Goal: Transaction & Acquisition: Book appointment/travel/reservation

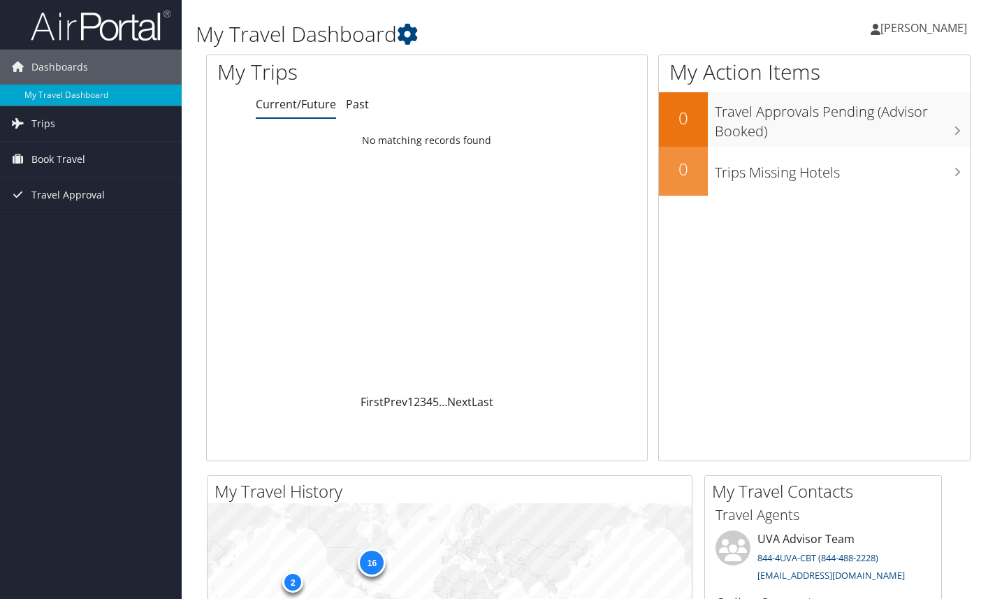
scroll to position [9, 0]
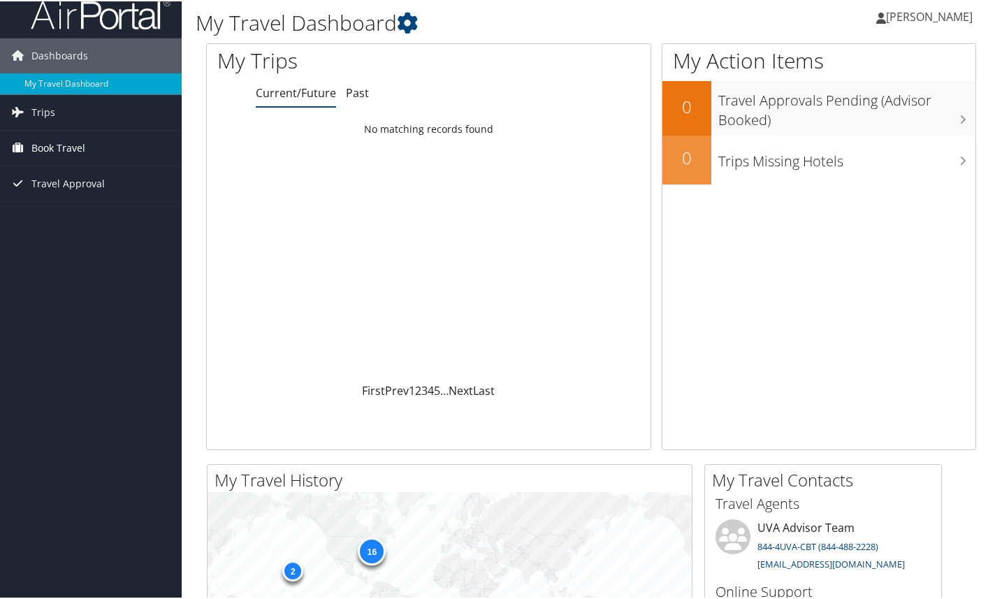
click at [52, 145] on span "Book Travel" at bounding box center [58, 146] width 54 height 35
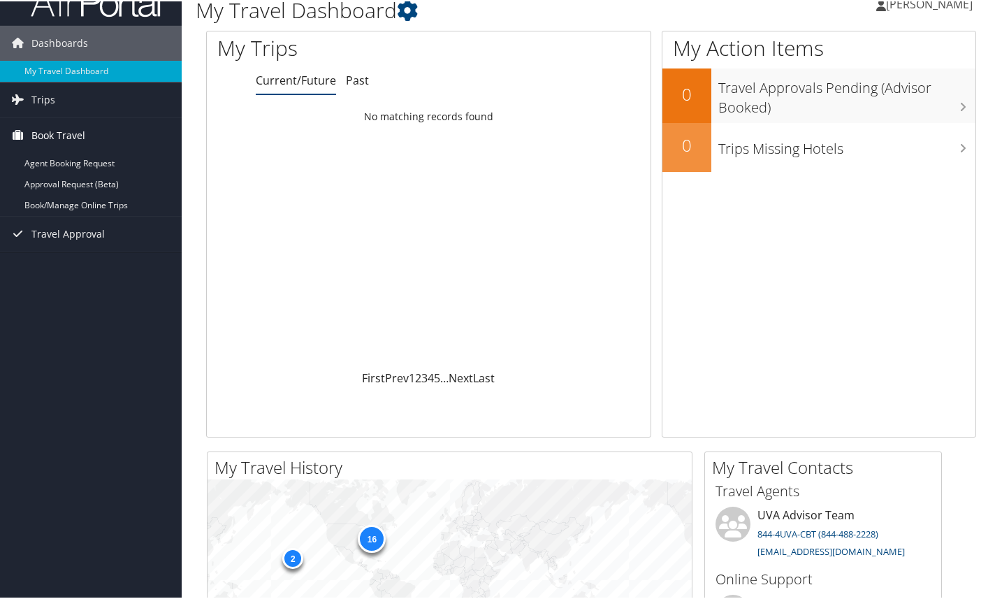
scroll to position [27, 1]
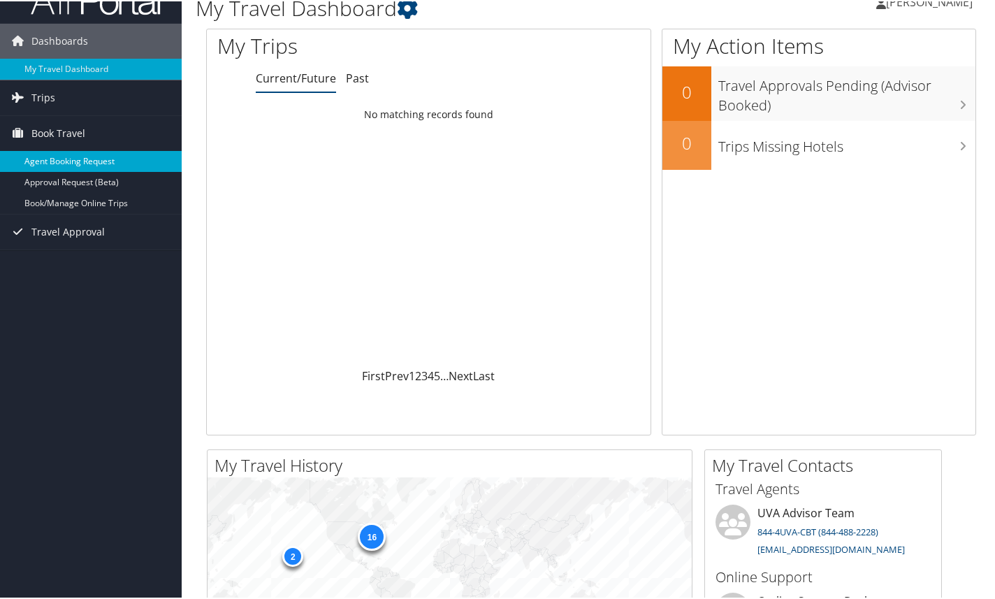
click at [65, 161] on link "Agent Booking Request" at bounding box center [91, 160] width 182 height 21
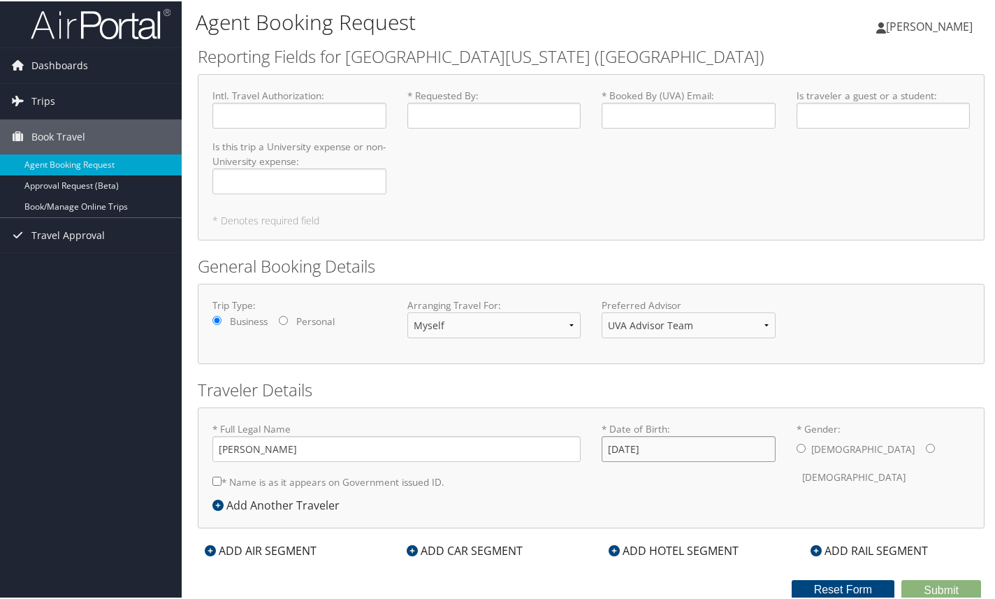
scroll to position [2, 0]
type input "[DATE]"
click at [299, 477] on label "* Name is as it appears on Government issued ID." at bounding box center [328, 481] width 232 height 26
click at [222, 477] on input "* Name is as it appears on Government issued ID." at bounding box center [216, 480] width 9 height 9
checkbox input "true"
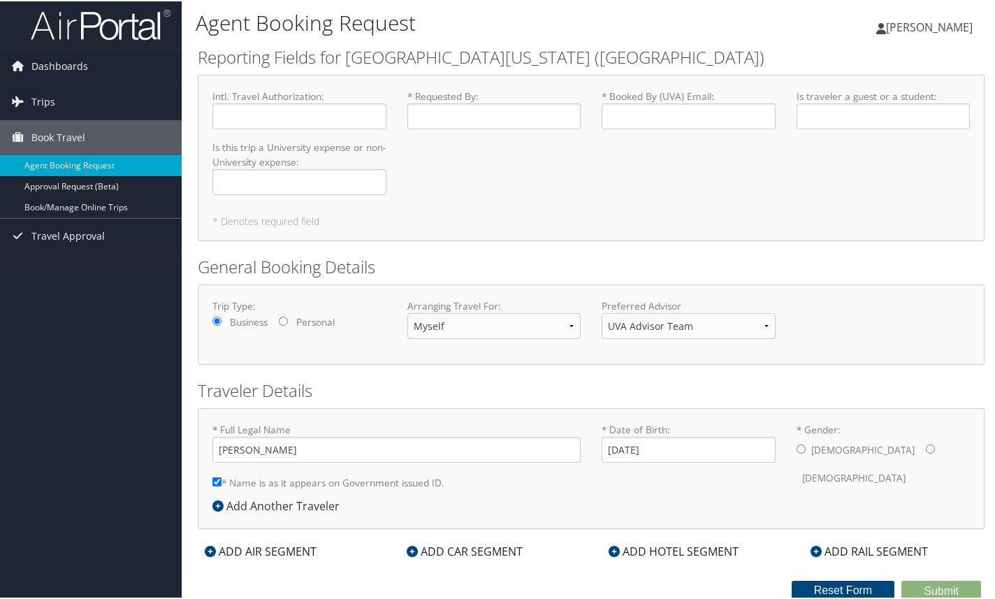
click at [853, 463] on label "[DEMOGRAPHIC_DATA]" at bounding box center [853, 476] width 103 height 27
click at [926, 447] on input "* Gender: [DEMOGRAPHIC_DATA] [DEMOGRAPHIC_DATA]" at bounding box center [930, 447] width 9 height 9
radio input "true"
click at [221, 557] on div "ADD AIR SEGMENT" at bounding box center [261, 550] width 126 height 17
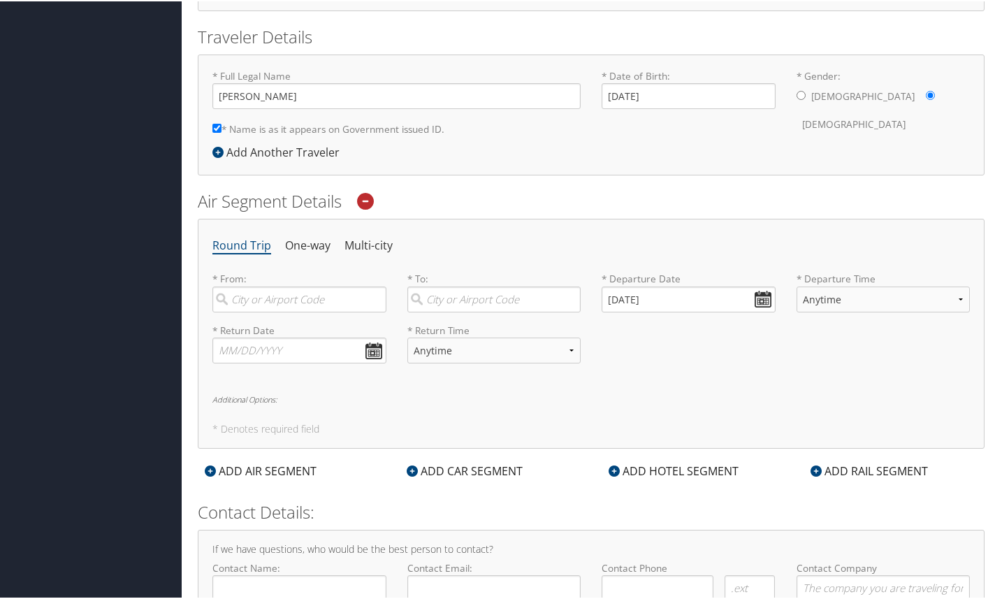
scroll to position [396, 0]
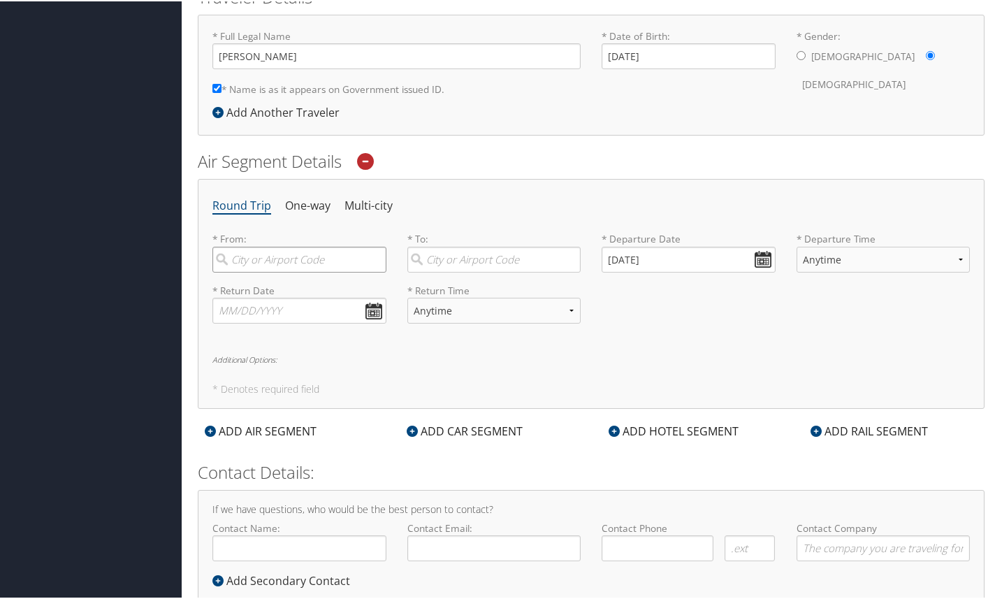
click at [263, 261] on input "search" at bounding box center [299, 258] width 174 height 26
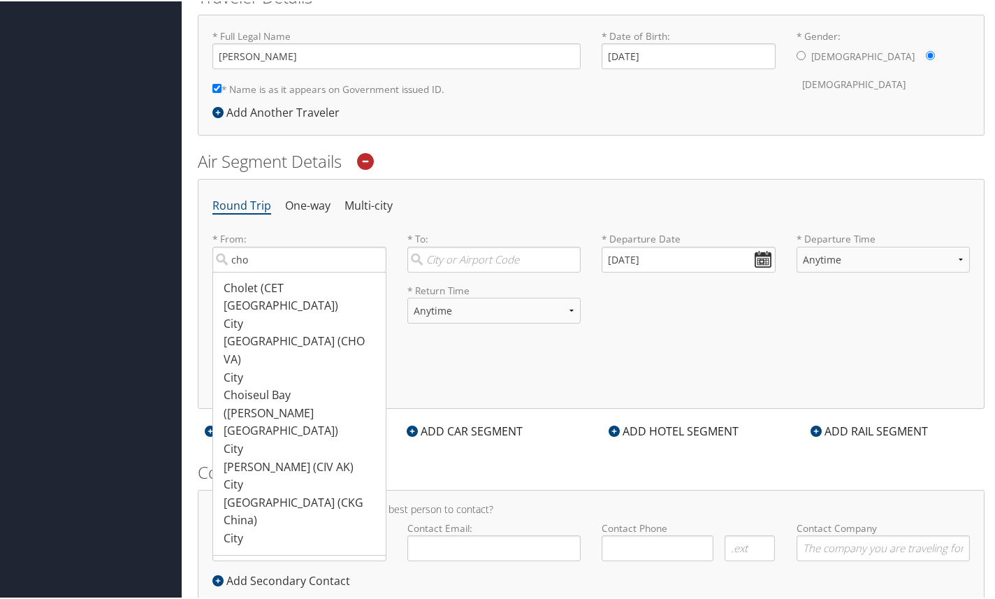
click at [262, 331] on div "[GEOGRAPHIC_DATA] (CHO [GEOGRAPHIC_DATA])" at bounding box center [301, 349] width 155 height 36
click at [262, 271] on input "cho" at bounding box center [299, 258] width 174 height 26
type input "[GEOGRAPHIC_DATA] (CHO [GEOGRAPHIC_DATA])"
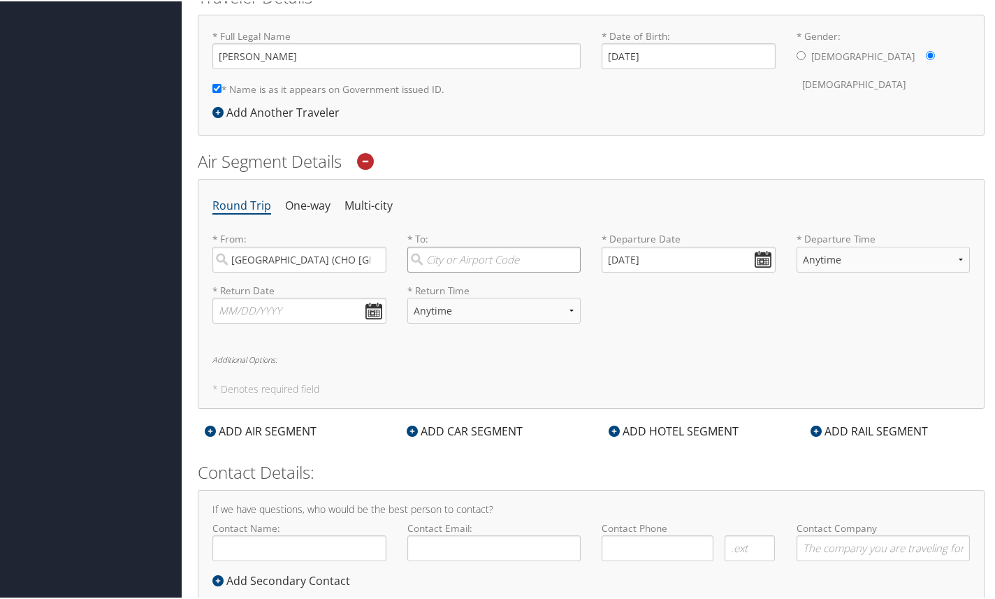
click at [436, 260] on input "search" at bounding box center [494, 258] width 174 height 26
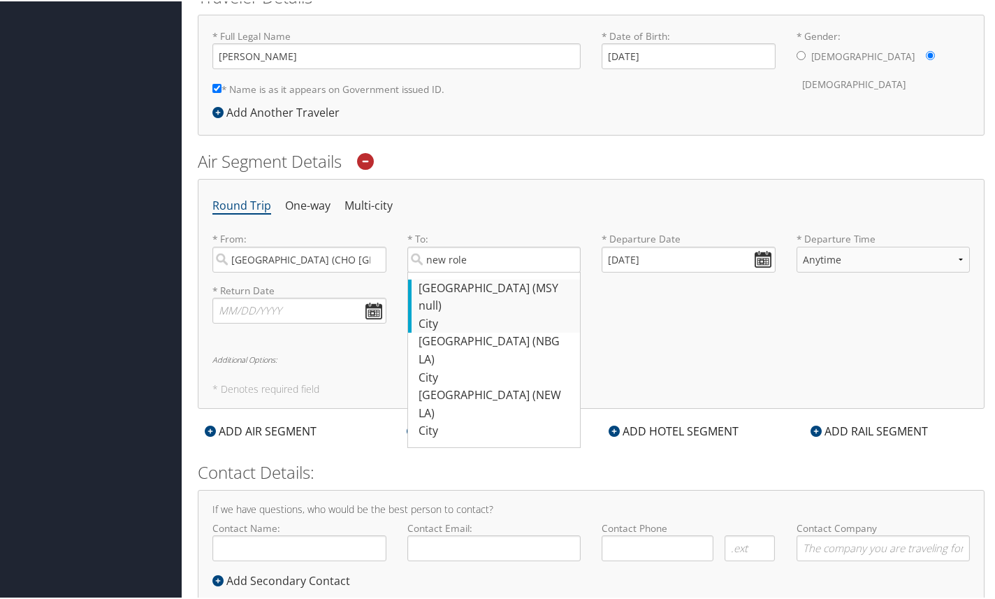
click at [440, 280] on div "[GEOGRAPHIC_DATA] (MSY null)" at bounding box center [496, 296] width 155 height 36
click at [440, 271] on input "new role" at bounding box center [494, 258] width 174 height 26
type input "[GEOGRAPHIC_DATA] (MSY null)"
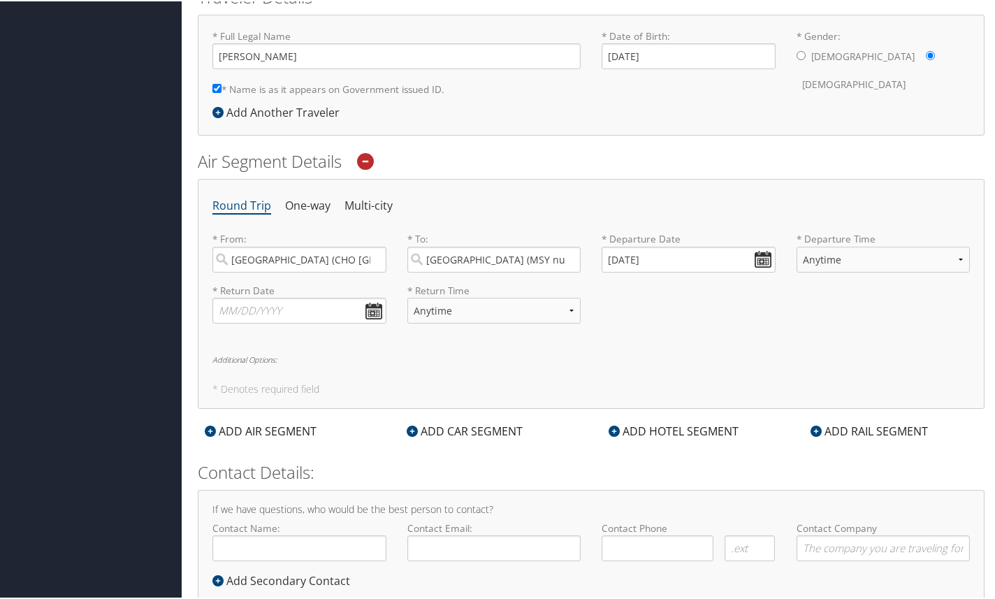
click at [630, 294] on div "* Return Date Dates must be valid * Return Time Anytime Early Morning (5AM-7AM)…" at bounding box center [591, 307] width 779 height 51
click at [564, 256] on input "[GEOGRAPHIC_DATA] (MSY null)" at bounding box center [494, 258] width 174 height 26
drag, startPoint x: 526, startPoint y: 258, endPoint x: 493, endPoint y: 284, distance: 42.2
click at [493, 284] on div "[GEOGRAPHIC_DATA] (MSY null)" at bounding box center [496, 296] width 155 height 36
click at [493, 271] on input "may" at bounding box center [494, 258] width 174 height 26
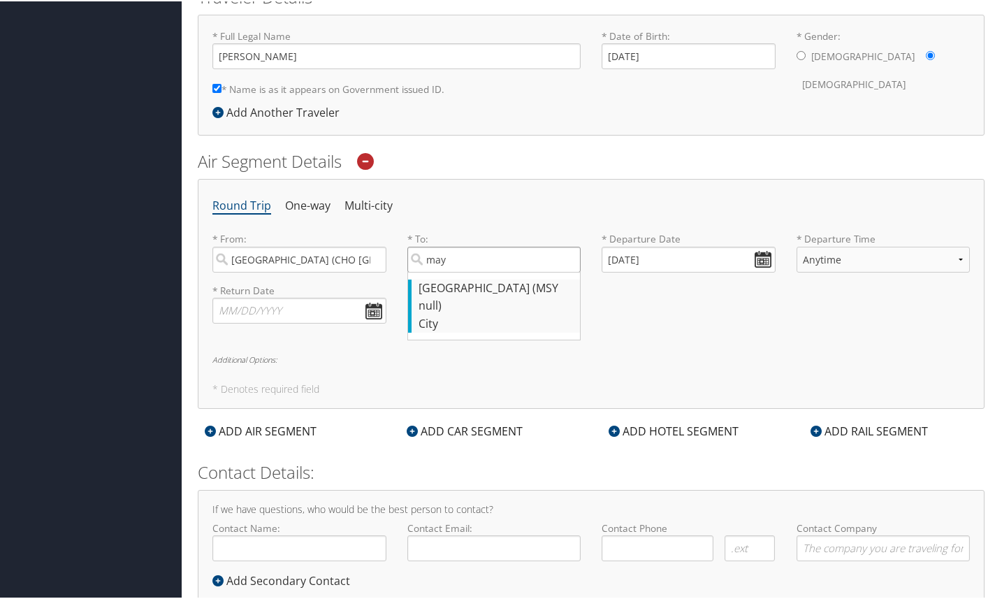
type input "[GEOGRAPHIC_DATA] (MSY null)"
click at [640, 337] on div "Round Trip One-way Multi-city * From: [GEOGRAPHIC_DATA] (CHO [GEOGRAPHIC_DATA])…" at bounding box center [591, 293] width 787 height 230
click at [757, 260] on input "[DATE]" at bounding box center [689, 258] width 174 height 26
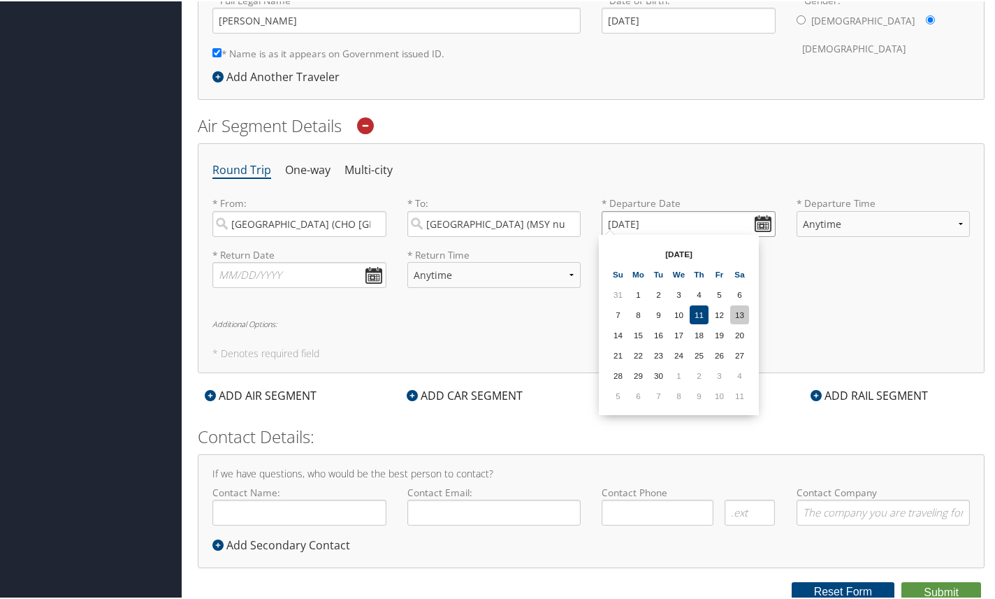
scroll to position [431, 0]
click at [716, 391] on td "10" at bounding box center [719, 395] width 19 height 19
click at [756, 229] on input "[DATE]" at bounding box center [689, 223] width 174 height 26
click at [699, 332] on td "18" at bounding box center [699, 334] width 19 height 19
click at [760, 220] on input "[DATE]" at bounding box center [689, 223] width 174 height 26
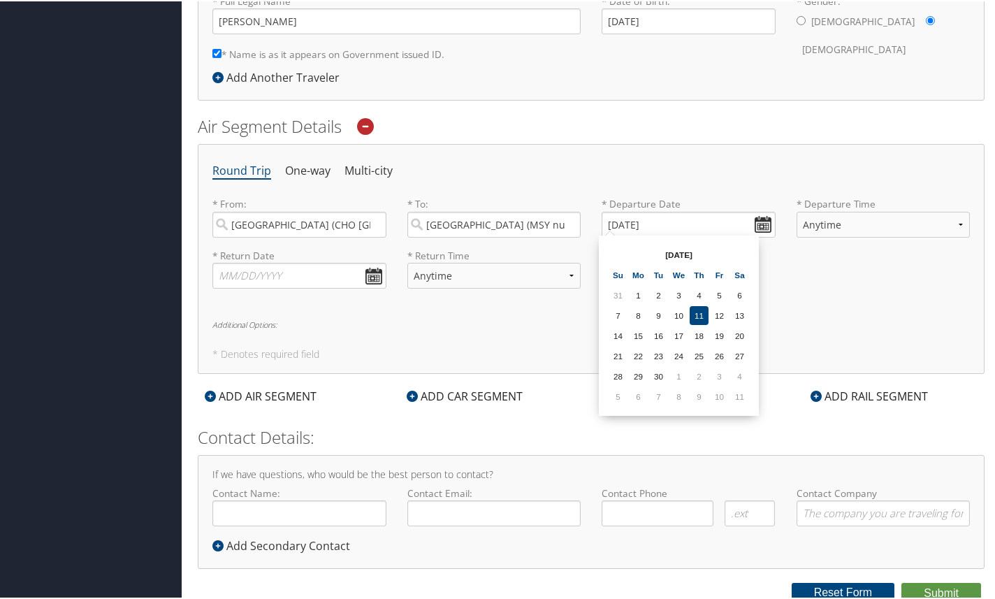
click at [683, 249] on th "[DATE]" at bounding box center [679, 253] width 100 height 19
click at [670, 252] on th "[DATE]" at bounding box center [679, 253] width 100 height 19
click at [719, 398] on td "10" at bounding box center [719, 395] width 19 height 19
click at [758, 221] on input "[DATE]" at bounding box center [689, 223] width 174 height 26
drag, startPoint x: 659, startPoint y: 219, endPoint x: 603, endPoint y: 219, distance: 55.9
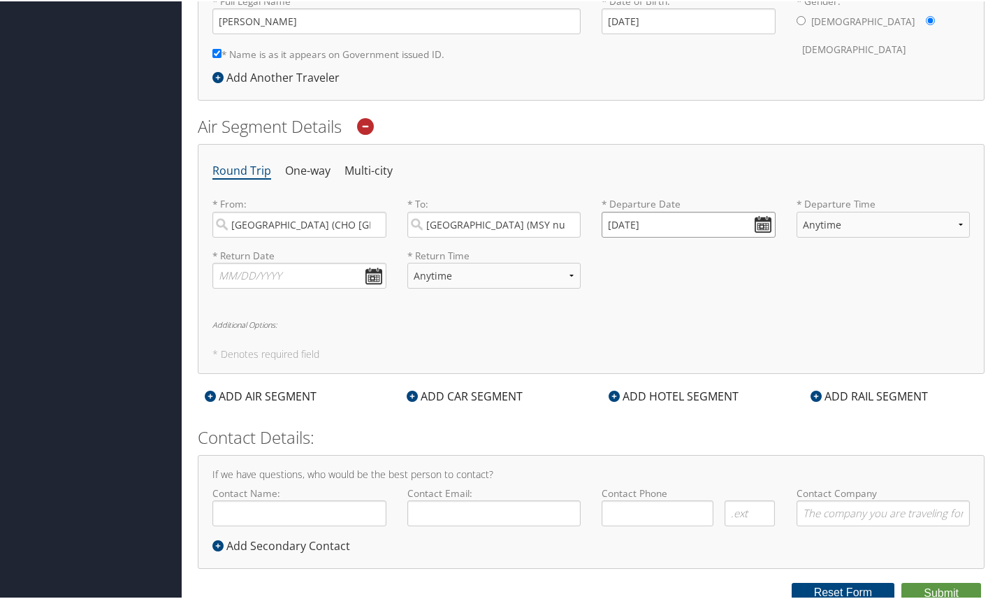
click at [603, 219] on input "[DATE]" at bounding box center [689, 223] width 174 height 26
click at [610, 219] on input "12/31/0202" at bounding box center [689, 223] width 174 height 26
click at [647, 221] on input "01/31/0202" at bounding box center [689, 223] width 174 height 26
click at [767, 222] on input "[DATE]" at bounding box center [689, 223] width 174 height 26
click at [649, 223] on input "[DATE]" at bounding box center [689, 223] width 174 height 26
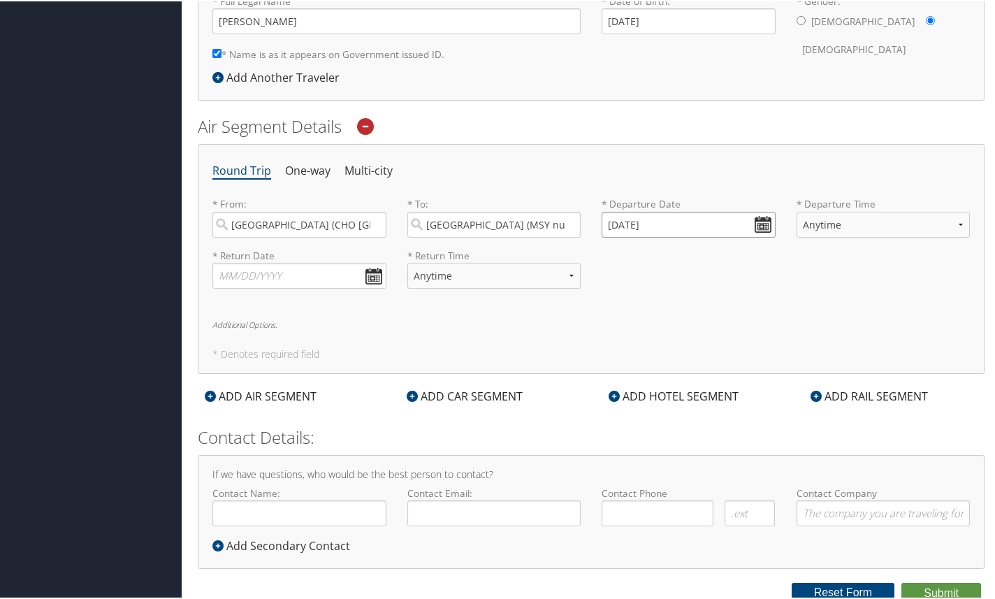
drag, startPoint x: 651, startPoint y: 222, endPoint x: 661, endPoint y: 223, distance: 9.8
click at [661, 223] on input "[DATE]" at bounding box center [689, 223] width 174 height 26
click at [609, 223] on input "[DATE]" at bounding box center [689, 223] width 174 height 26
click at [612, 224] on input "[DATE]" at bounding box center [689, 223] width 174 height 26
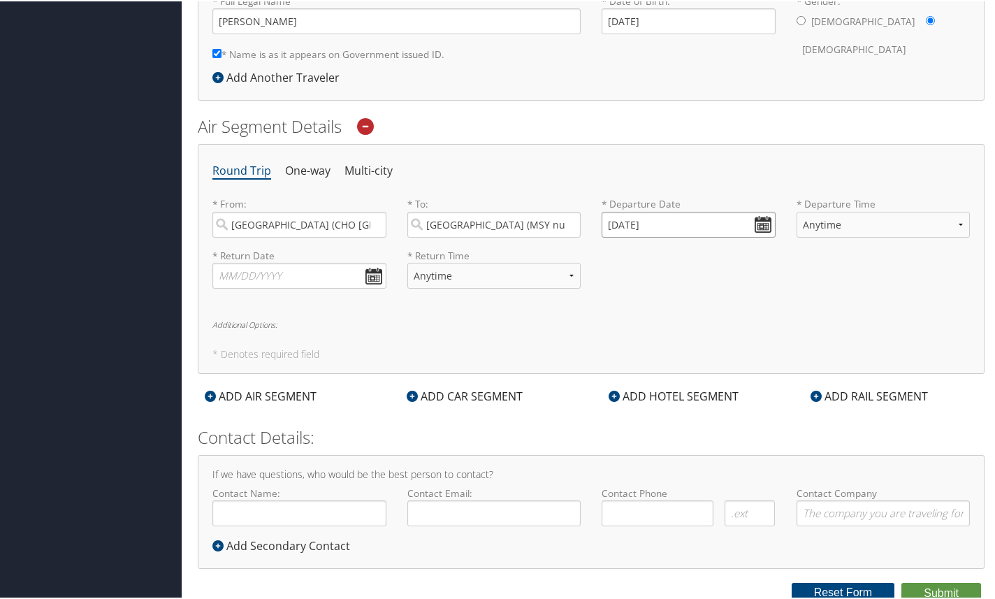
click at [607, 223] on input "[DATE]" at bounding box center [689, 223] width 174 height 26
click at [610, 222] on input "[DATE]" at bounding box center [689, 223] width 174 height 26
click at [612, 222] on input "01/01/20250" at bounding box center [689, 223] width 174 height 26
click at [614, 222] on input "01/01/20250" at bounding box center [689, 223] width 174 height 26
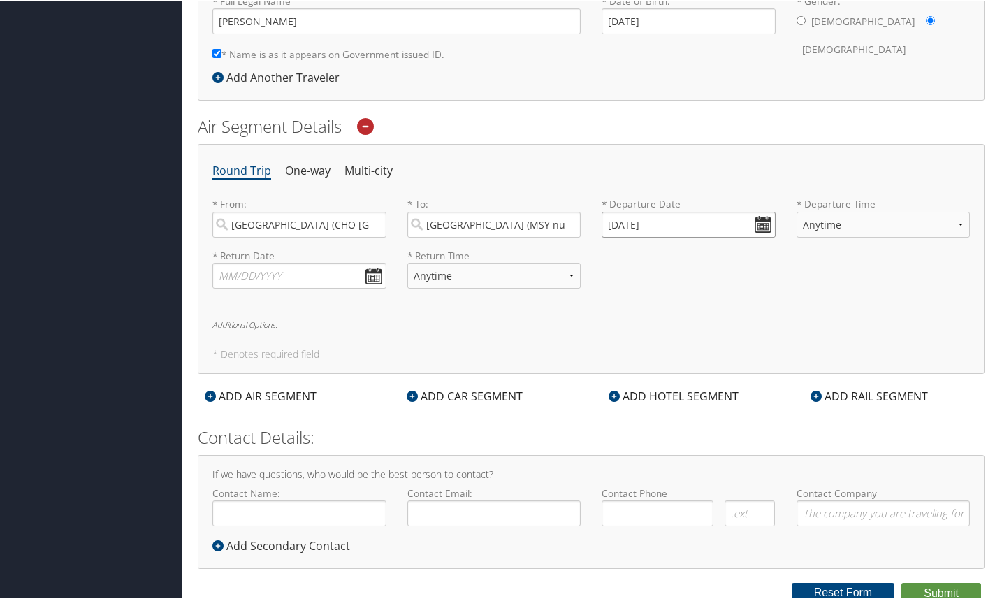
click at [626, 224] on input "[DATE]" at bounding box center [689, 223] width 174 height 26
click at [698, 338] on td "16" at bounding box center [699, 334] width 19 height 19
type input "[DATE]"
select select "5AM-7AM"
click at [364, 273] on input "text" at bounding box center [299, 274] width 174 height 26
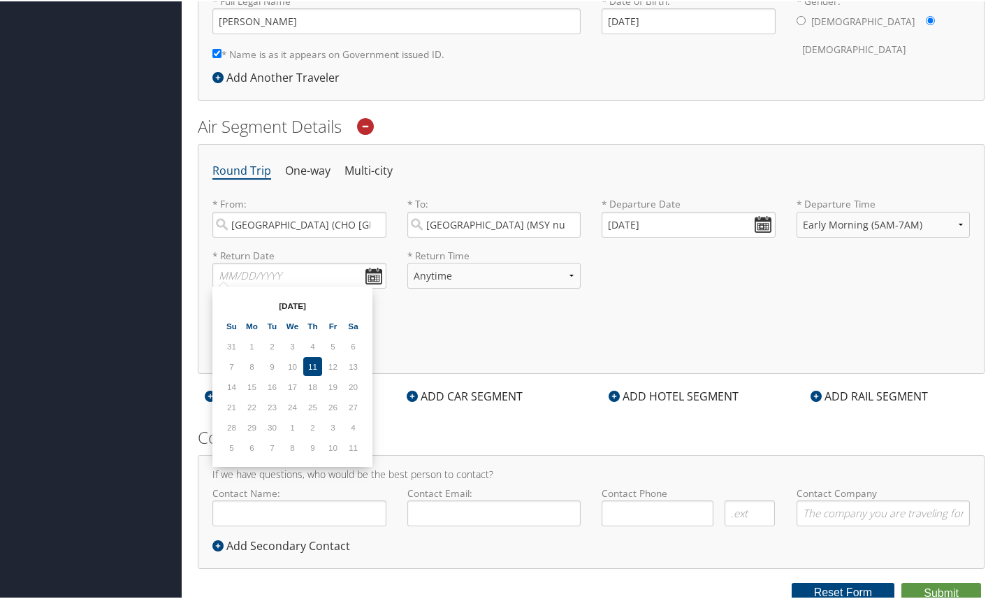
click at [335, 363] on td "12" at bounding box center [333, 365] width 19 height 19
click at [311, 275] on input "text" at bounding box center [299, 274] width 174 height 26
type input "[DATE]"
select select "7AM-12PM"
click at [589, 314] on div "Round Trip One-way Multi-city * From: [GEOGRAPHIC_DATA] (CHO [GEOGRAPHIC_DATA])…" at bounding box center [591, 258] width 787 height 230
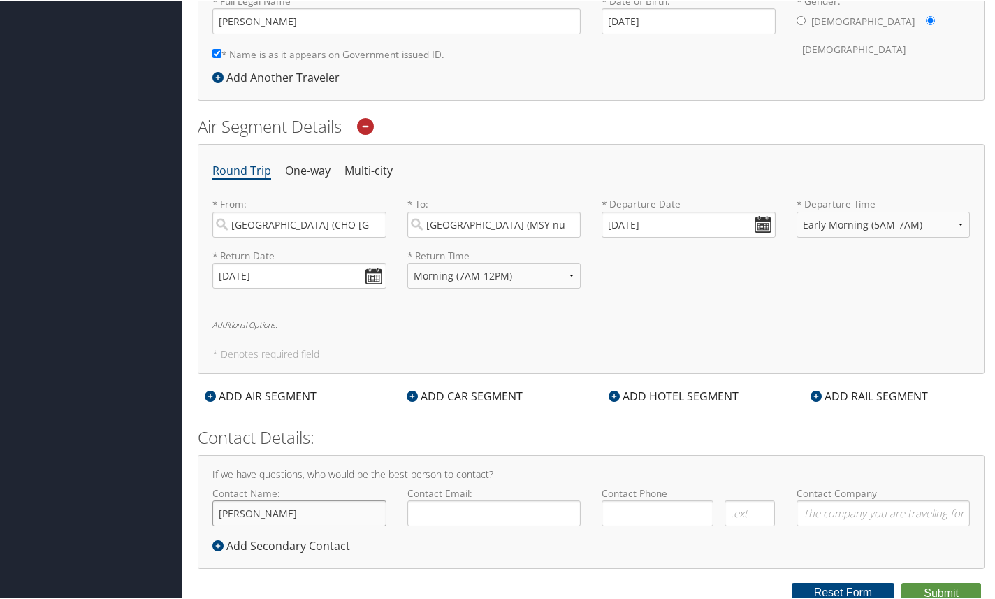
type input "[PERSON_NAME]"
type input "[EMAIL_ADDRESS][DOMAIN_NAME]"
type input "[PHONE_NUMBER]"
drag, startPoint x: 810, startPoint y: 507, endPoint x: 928, endPoint y: 528, distance: 120.0
click at [928, 528] on div "Contact Company Required" at bounding box center [883, 510] width 195 height 51
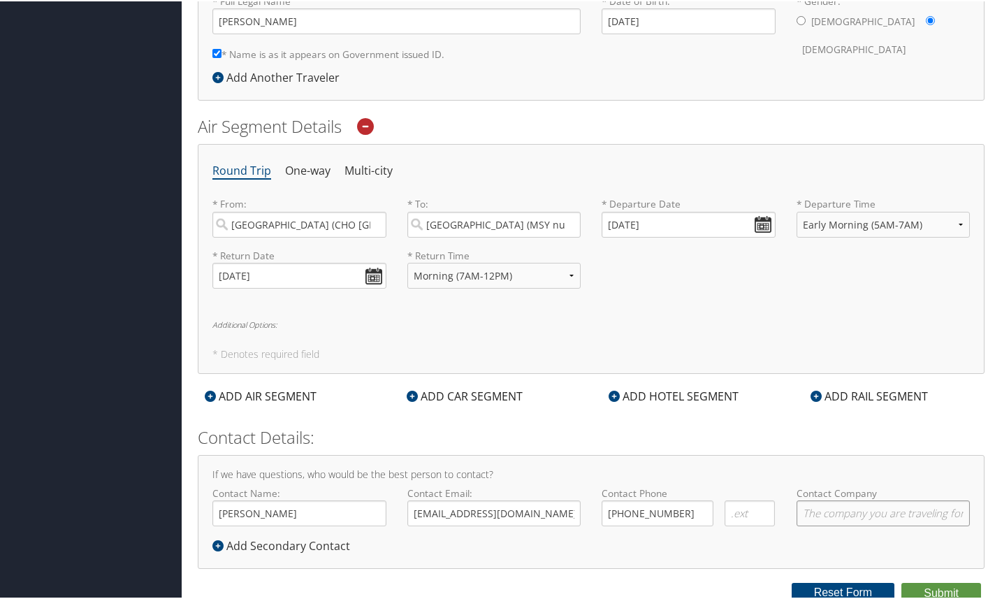
click at [925, 505] on input "Contact Company" at bounding box center [884, 512] width 174 height 26
click at [936, 586] on button "Submit" at bounding box center [942, 592] width 80 height 21
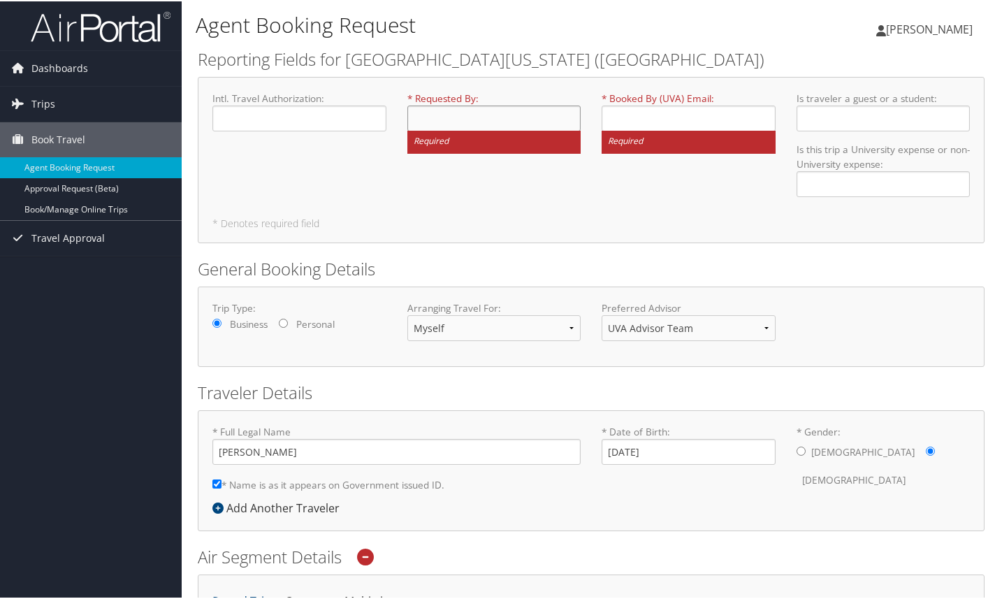
click at [476, 116] on input "* Requested By : Required" at bounding box center [494, 117] width 174 height 26
type input "[PERSON_NAME]"
type input "[EMAIL_ADDRESS][DOMAIN_NAME]"
click at [514, 242] on form "Reporting Fields for [GEOGRAPHIC_DATA][US_STATE] (UVA) Intl. Travel Authorizati…" at bounding box center [591, 539] width 787 height 987
click at [618, 241] on form "Reporting Fields for [GEOGRAPHIC_DATA][US_STATE] (UVA) Intl. Travel Authorizati…" at bounding box center [591, 539] width 787 height 987
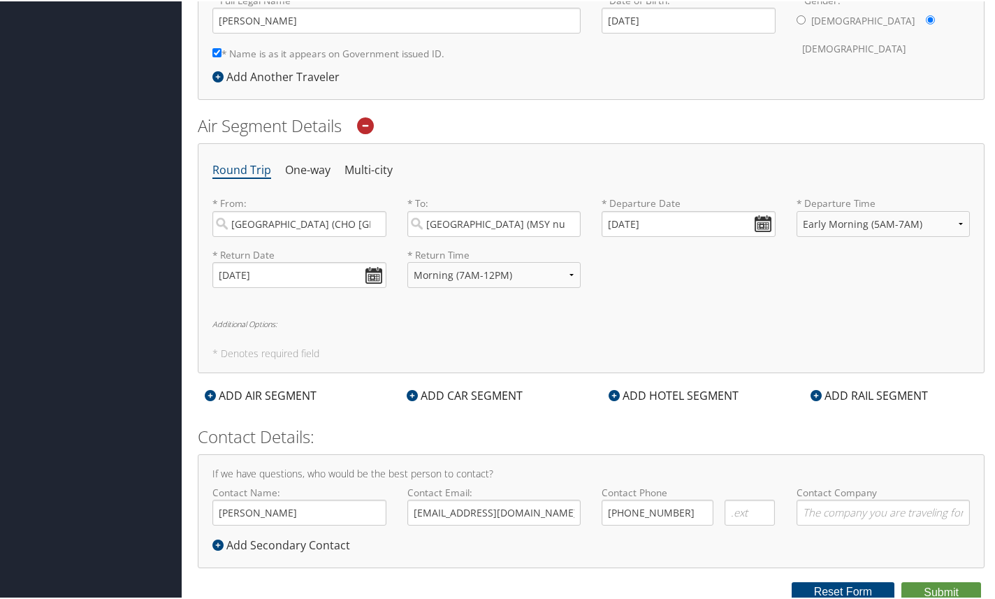
scroll to position [431, 0]
click at [944, 582] on button "Submit" at bounding box center [942, 592] width 80 height 21
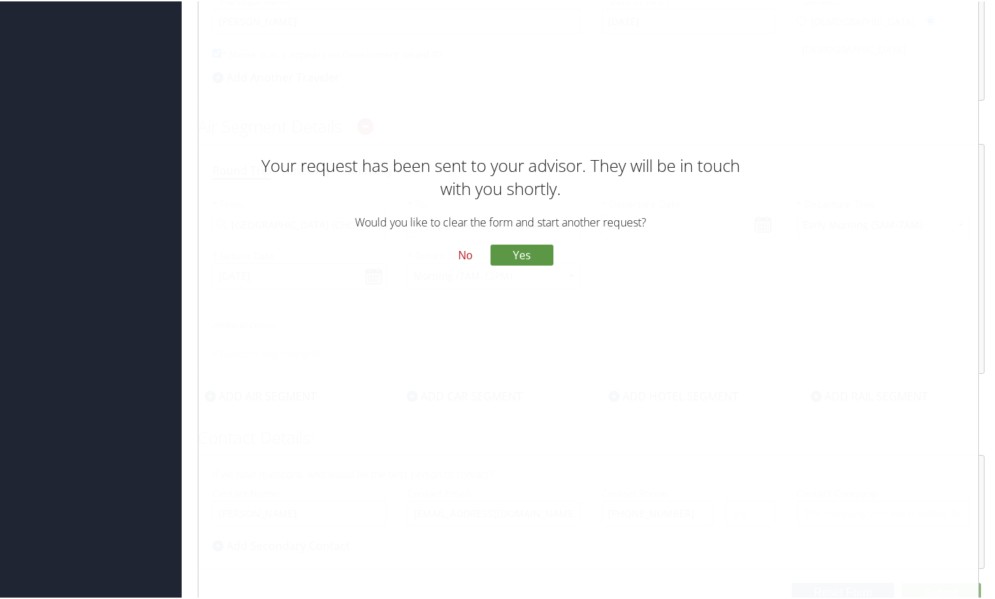
click at [470, 258] on button "No" at bounding box center [465, 255] width 36 height 24
